Goal: Task Accomplishment & Management: Use online tool/utility

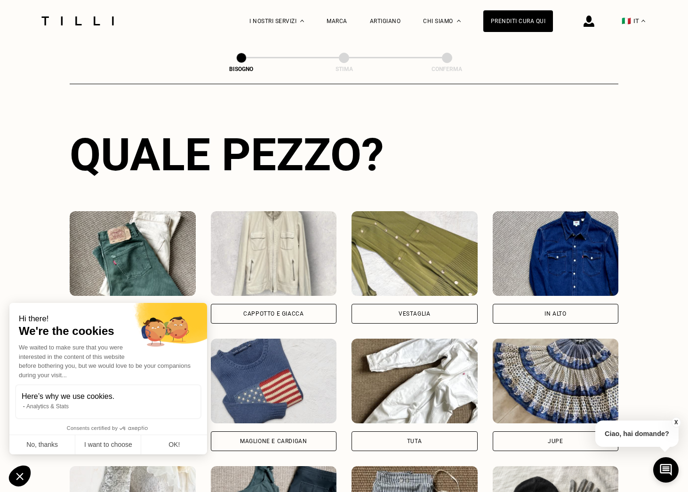
scroll to position [313, 0]
click at [268, 256] on img at bounding box center [274, 253] width 126 height 85
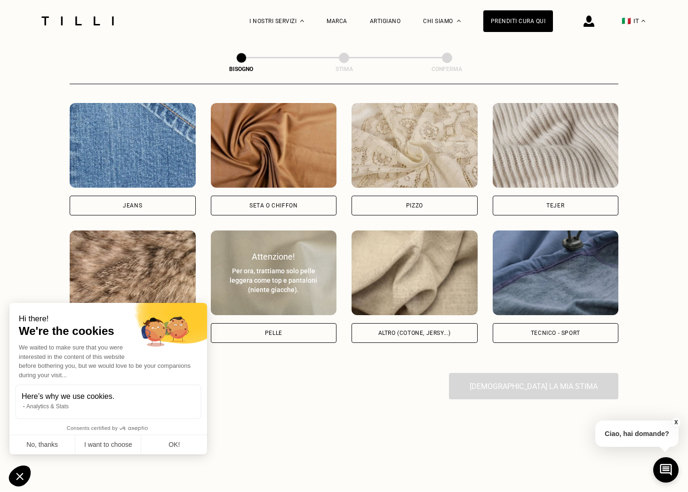
scroll to position [1024, 0]
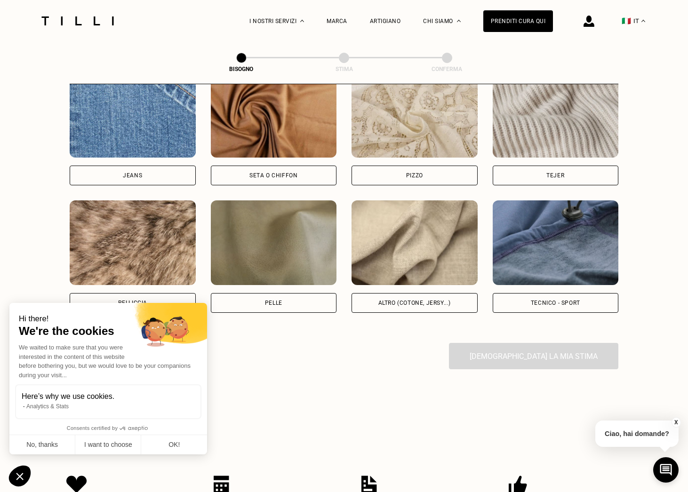
click at [428, 278] on img at bounding box center [415, 243] width 126 height 85
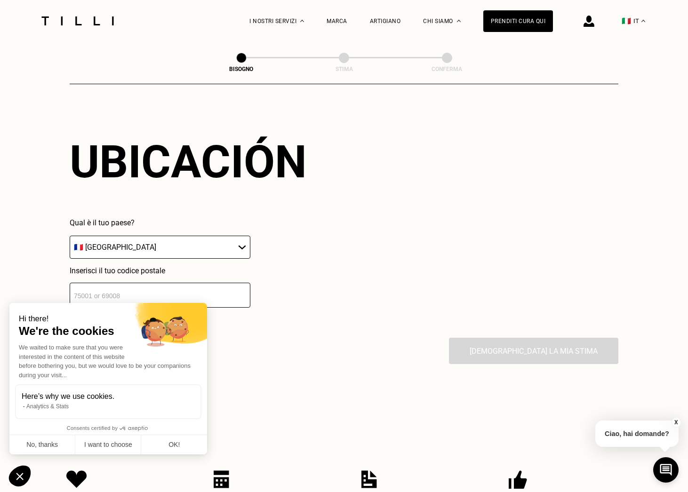
scroll to position [1288, 0]
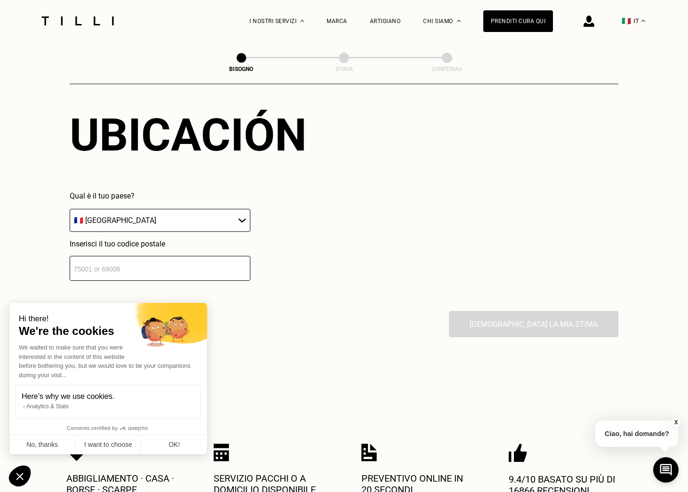
select select "IT"
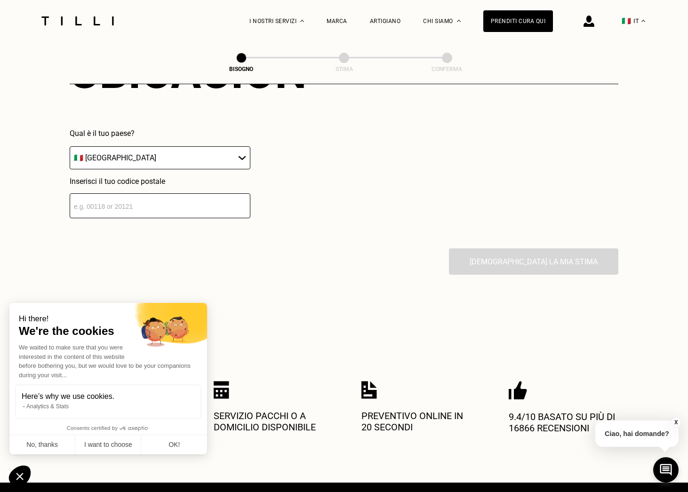
click at [186, 211] on input "number" at bounding box center [160, 205] width 181 height 25
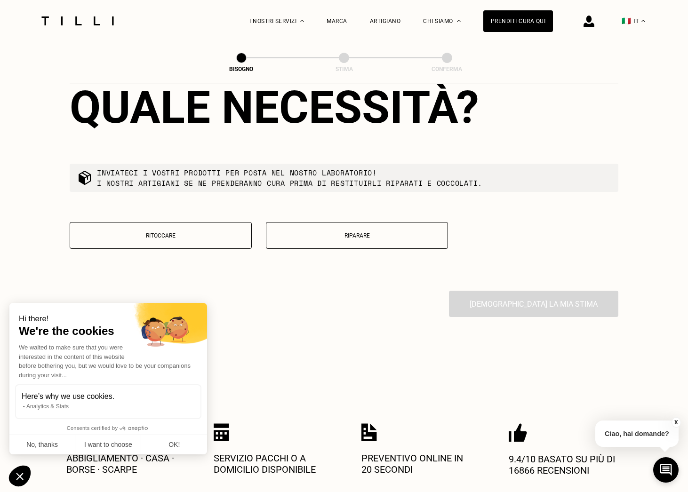
scroll to position [1549, 0]
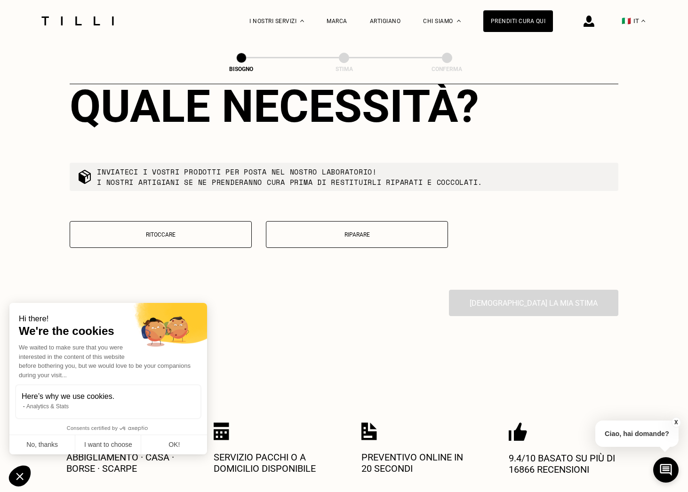
type input "46100"
click at [351, 242] on button "Riparare" at bounding box center [357, 234] width 182 height 27
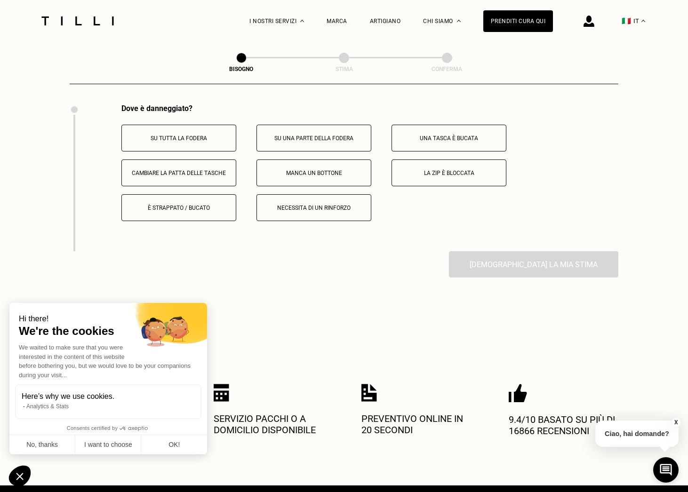
scroll to position [1737, 0]
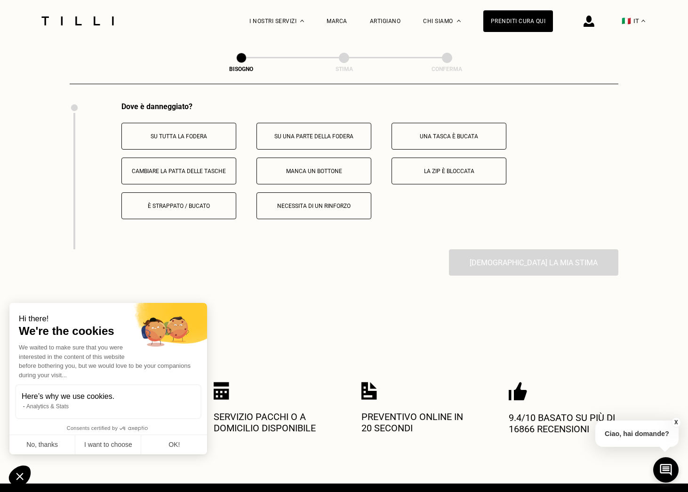
click at [160, 209] on p "È strappato / bucato" at bounding box center [179, 206] width 104 height 7
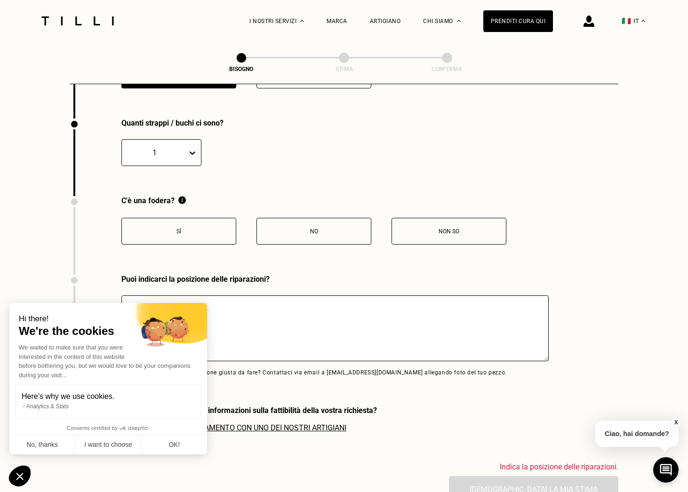
scroll to position [1868, 0]
click at [181, 231] on p "Sì" at bounding box center [179, 231] width 104 height 7
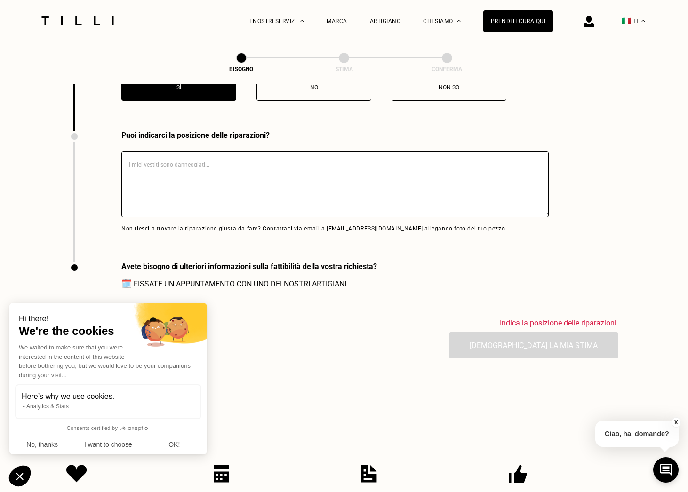
scroll to position [2057, 0]
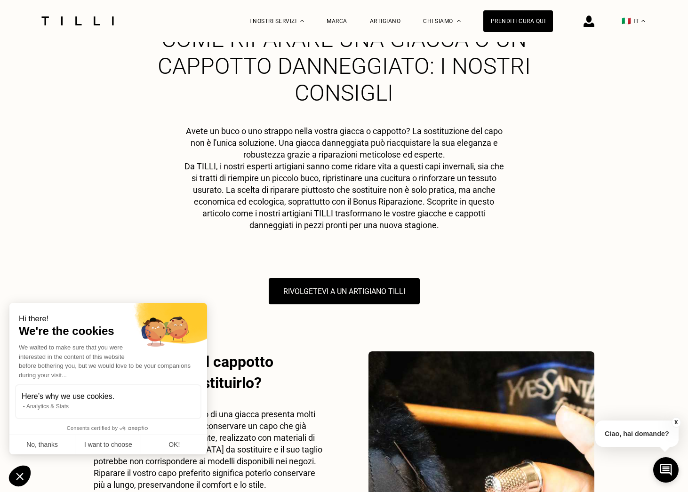
scroll to position [1700, 0]
